Goal: Information Seeking & Learning: Learn about a topic

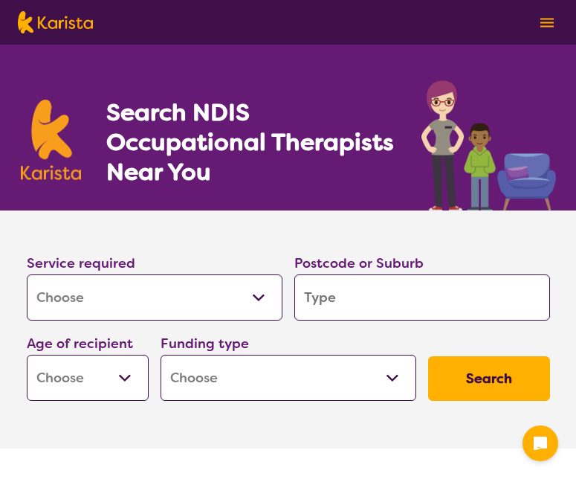
select select "[MEDICAL_DATA]"
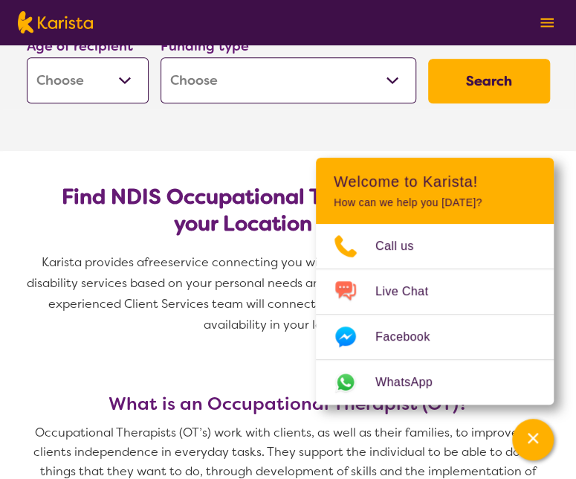
scroll to position [521, 0]
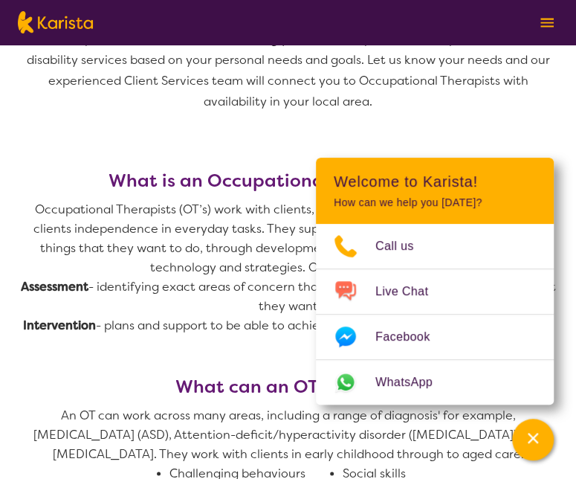
click at [164, 190] on h3 "What is an Occupational Therapist (OT)?" at bounding box center [288, 180] width 535 height 21
click at [254, 122] on span "Karista provides a free service connecting you with Occupational Therapists and…" at bounding box center [288, 82] width 535 height 106
click at [540, 447] on div "Channel Menu" at bounding box center [533, 439] width 30 height 33
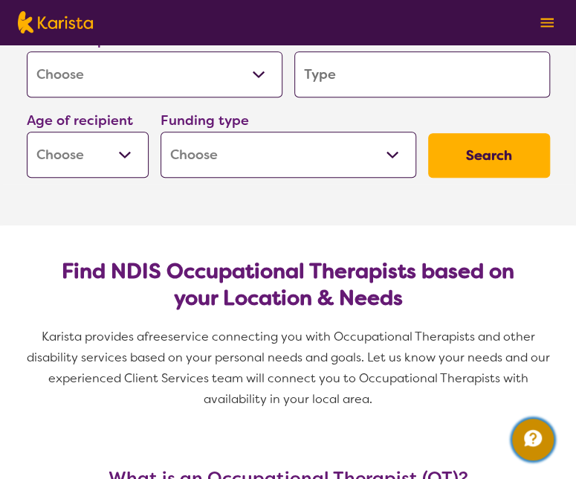
scroll to position [0, 0]
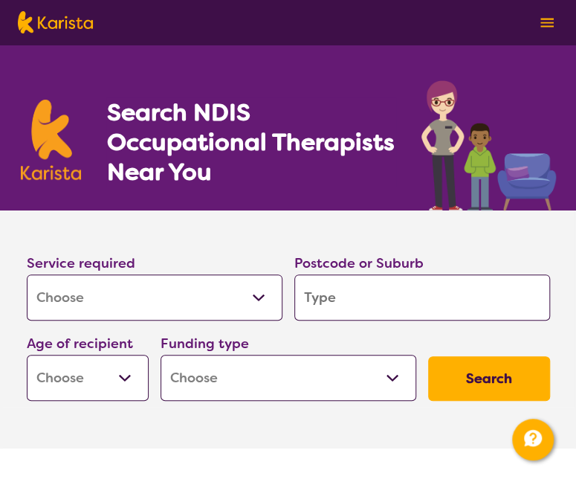
click at [388, 292] on input "search" at bounding box center [423, 297] width 256 height 46
type input "m"
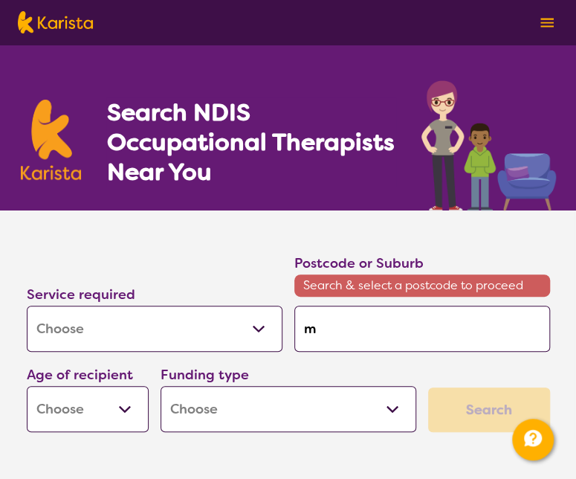
type input "mo"
type input "mor"
type input "[PERSON_NAME]"
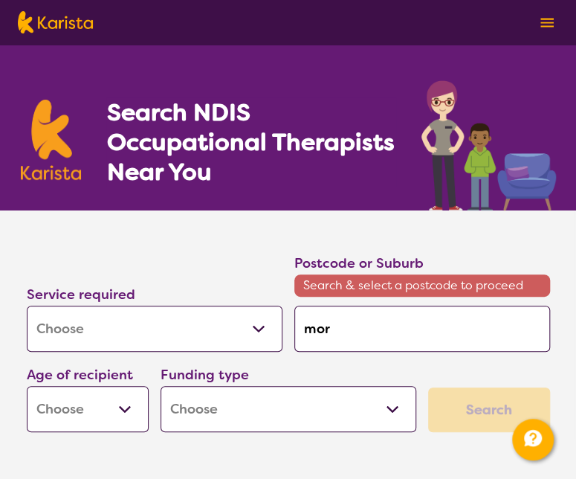
type input "[PERSON_NAME]"
type input "moray"
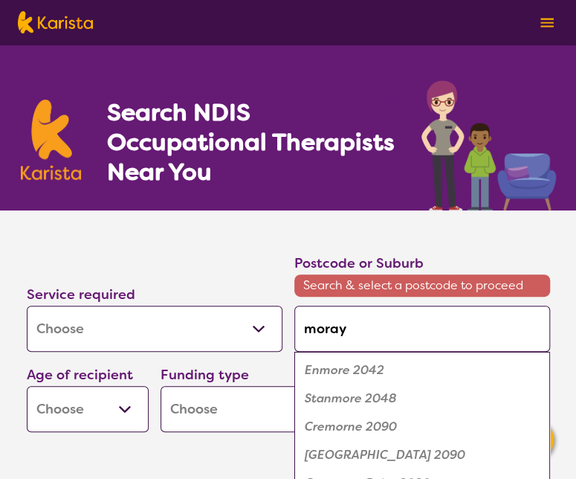
type input "morayf"
type input "morayfi"
type input "morayfie"
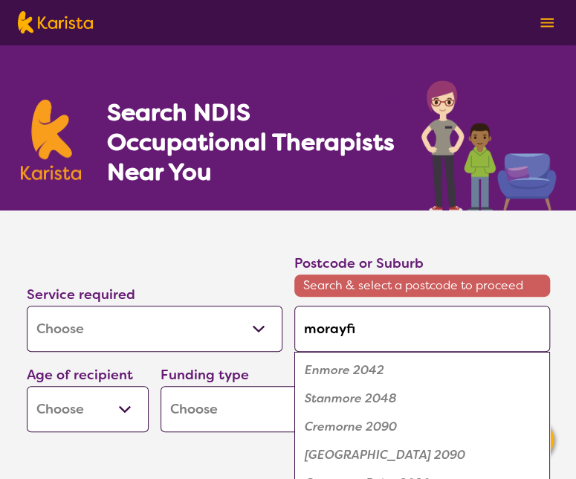
type input "morayfie"
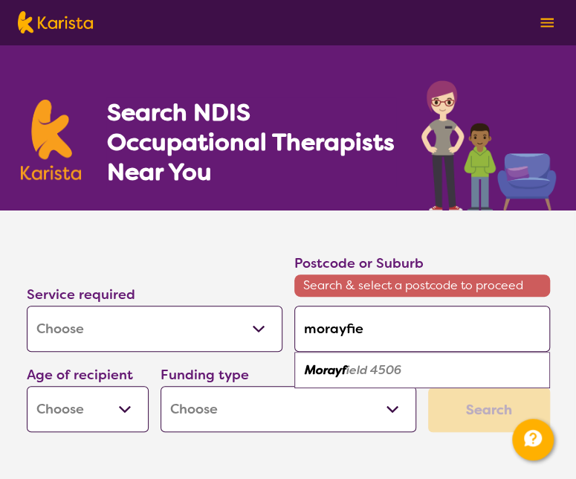
type input "morayfiel"
type input "morayfield"
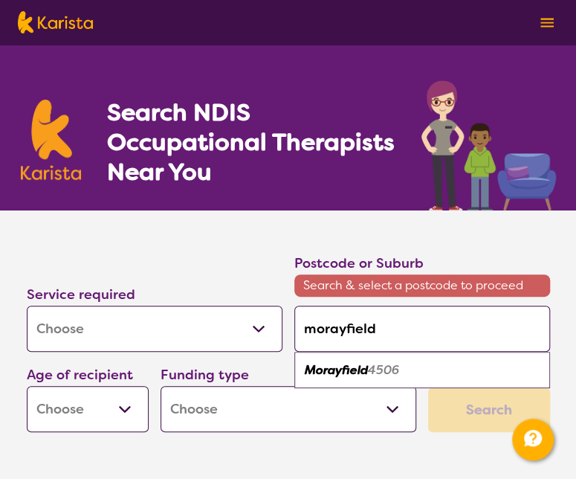
click at [131, 414] on select "Early Childhood - 0 to 9 Child - 10 to 11 Adolescent - 12 to 17 Adult - 18 to 6…" at bounding box center [88, 409] width 122 height 46
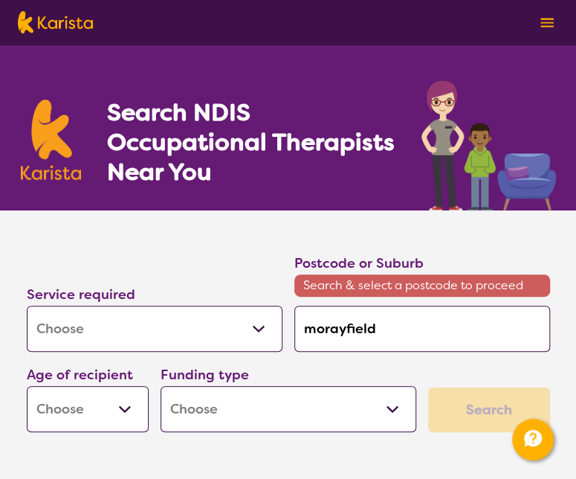
select select "EC"
click at [27, 386] on select "Early Childhood - 0 to 9 Child - 10 to 11 Adolescent - 12 to 17 Adult - 18 to 6…" at bounding box center [88, 409] width 122 height 46
select select "EC"
click at [396, 413] on select "Home Care Package (HCP) National Disability Insurance Scheme (NDIS) I don't know" at bounding box center [289, 409] width 256 height 46
select select "NDIS"
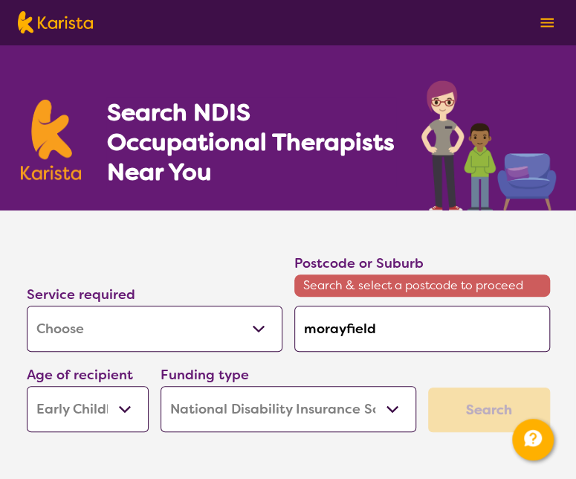
click at [161, 386] on select "Home Care Package (HCP) National Disability Insurance Scheme (NDIS) I don't know" at bounding box center [289, 409] width 256 height 46
select select "NDIS"
click at [440, 328] on input "morayfield" at bounding box center [423, 329] width 256 height 46
type input "morayfield"
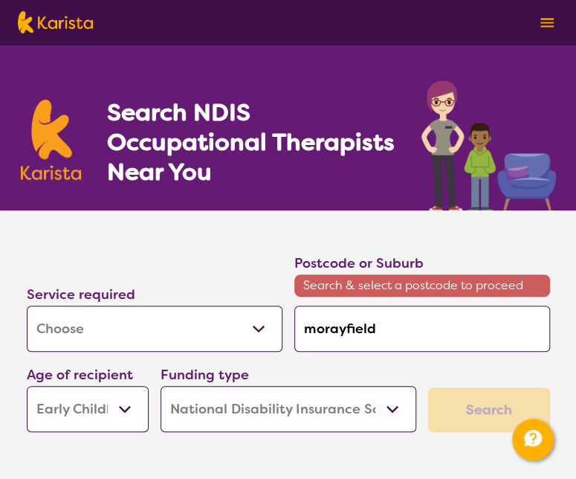
type input "morayfield"
type input "morayfiel"
type input "morayfie"
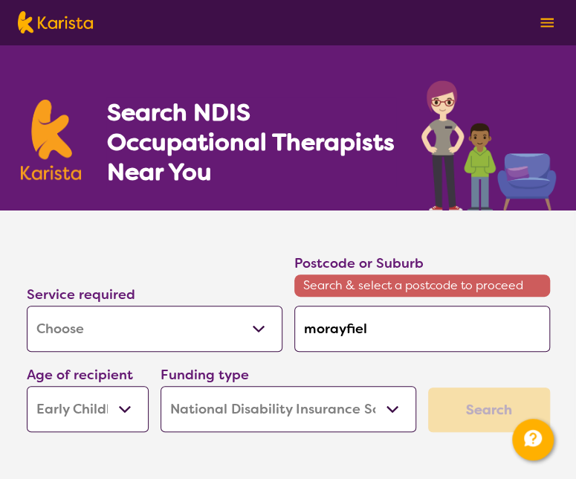
type input "morayfie"
type input "morayfi"
type input "morayf"
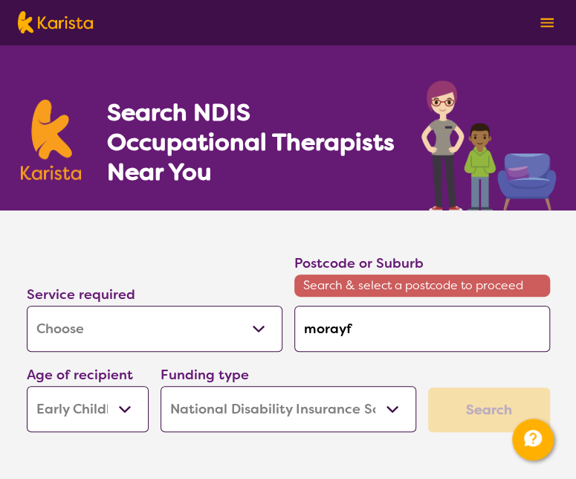
type input "moray"
type input "[PERSON_NAME]"
type input "mor"
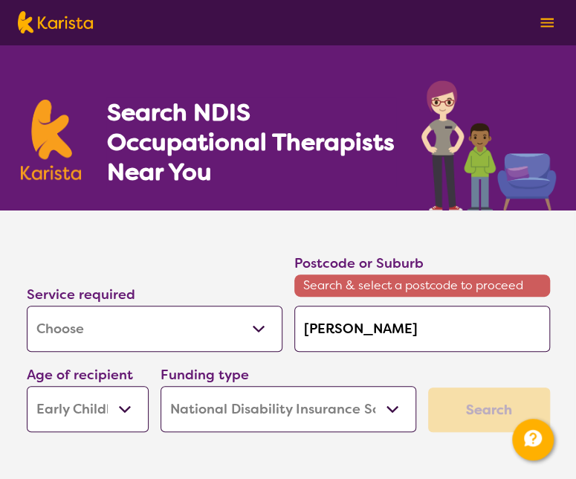
type input "mor"
type input "mo"
type input "m"
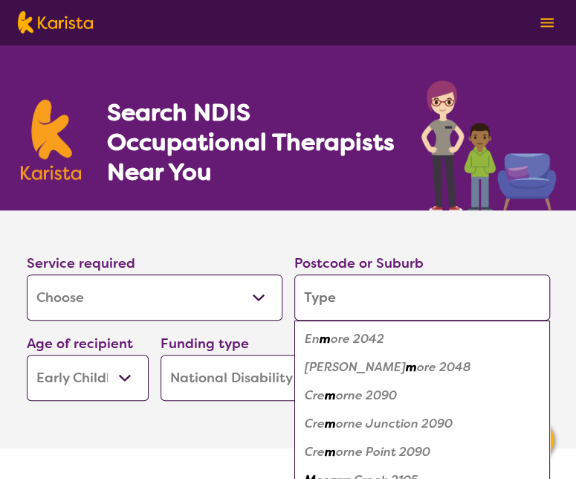
type input "M"
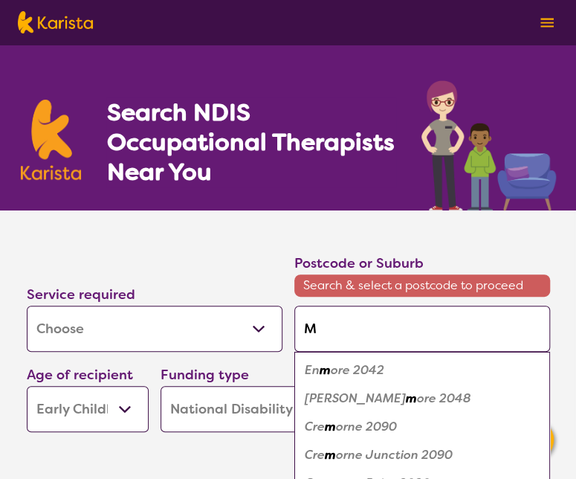
type input "Mo"
type input "Mor"
type input "[PERSON_NAME]"
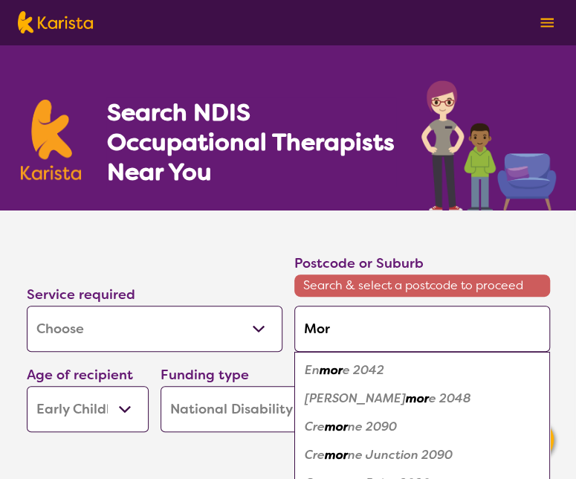
type input "[PERSON_NAME]"
type input "Moray"
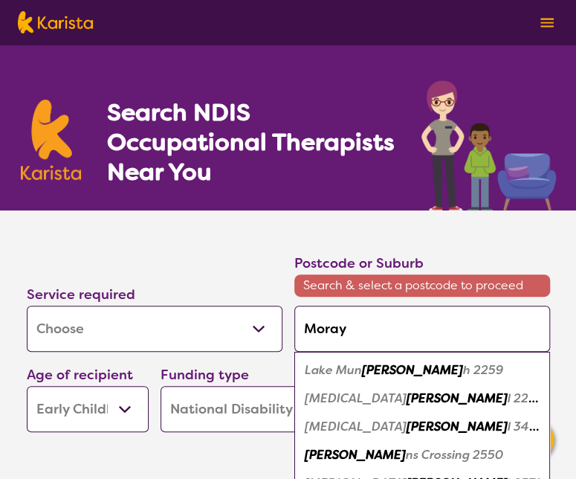
type input "Morayf"
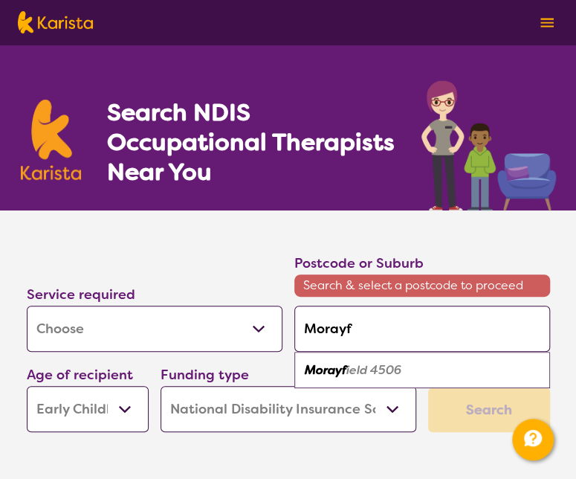
click at [382, 367] on em "ield 4506" at bounding box center [374, 370] width 55 height 16
type input "4506"
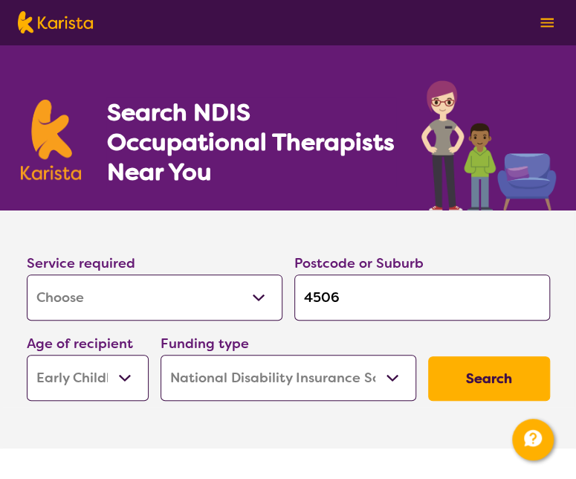
click at [458, 382] on button "Search" at bounding box center [489, 378] width 122 height 45
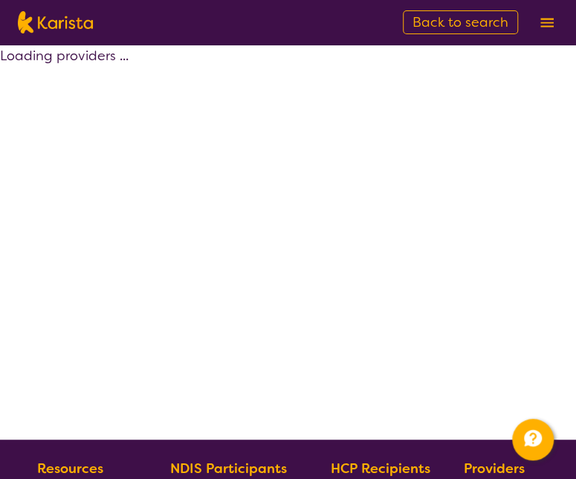
select select "by_score"
